Goal: Check status

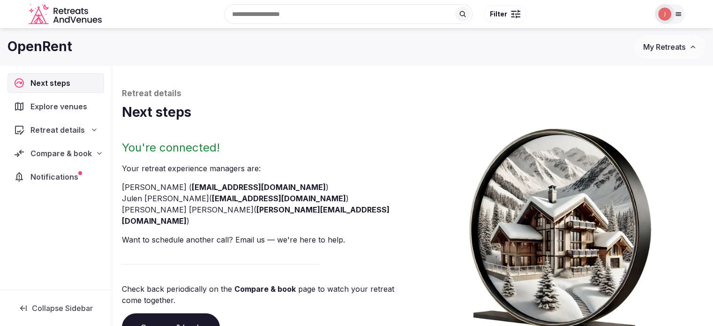
click at [77, 176] on span "Notifications" at bounding box center [56, 176] width 52 height 11
click at [81, 140] on nav "Next steps Explore venues Retreat details Compare & book Notifications" at bounding box center [55, 129] width 97 height 113
click at [79, 146] on div "Compare & book" at bounding box center [55, 153] width 97 height 20
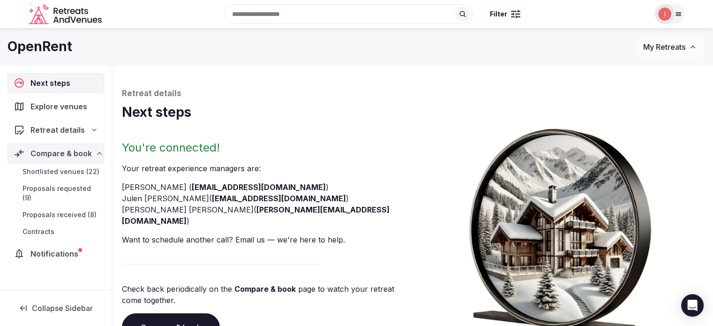
click at [77, 210] on span "Proposals received (8)" at bounding box center [59, 214] width 74 height 9
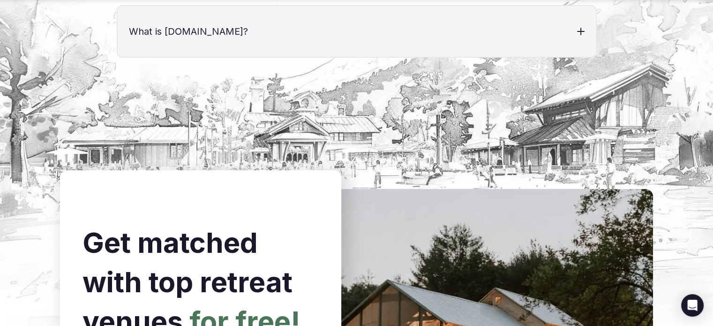
scroll to position [3970, 0]
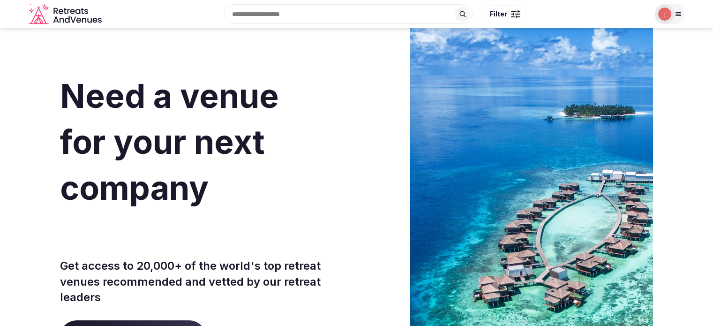
scroll to position [3970, 0]
